Goal: Contribute content: Contribute content

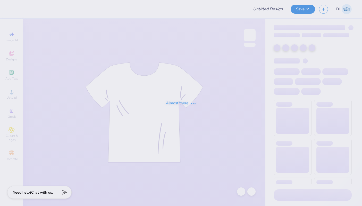
type input "Phil 2"
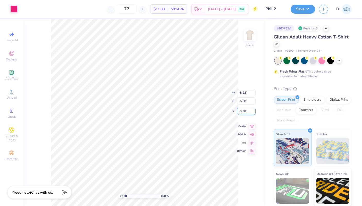
click at [243, 111] on input "3.38" at bounding box center [246, 111] width 19 height 7
type input "3.00"
click at [253, 122] on icon at bounding box center [252, 121] width 7 height 6
click at [242, 89] on input "8.23" at bounding box center [246, 88] width 19 height 7
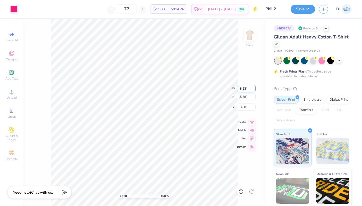
click at [242, 89] on input "8.23" at bounding box center [246, 88] width 19 height 7
type input "9.00"
type input "5.89"
click at [243, 107] on input "2.75" at bounding box center [246, 106] width 19 height 7
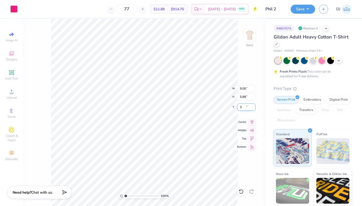
type input "3.00"
click at [250, 117] on div "100 % Back W 9.00 9.00 " H 5.89 5.89 " Y 3.00 3.00 " Center Middle Top Bottom" at bounding box center [144, 112] width 243 height 187
click at [253, 120] on icon at bounding box center [252, 121] width 3 height 4
click at [304, 8] on button "Save" at bounding box center [303, 8] width 25 height 9
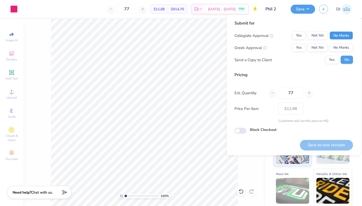
click at [337, 35] on button "No Marks" at bounding box center [341, 35] width 23 height 8
click at [294, 46] on button "Yes" at bounding box center [299, 48] width 13 height 8
click at [328, 145] on button "Save as new revision" at bounding box center [326, 145] width 53 height 11
type input "$11.88"
